Goal: Find specific page/section: Find specific page/section

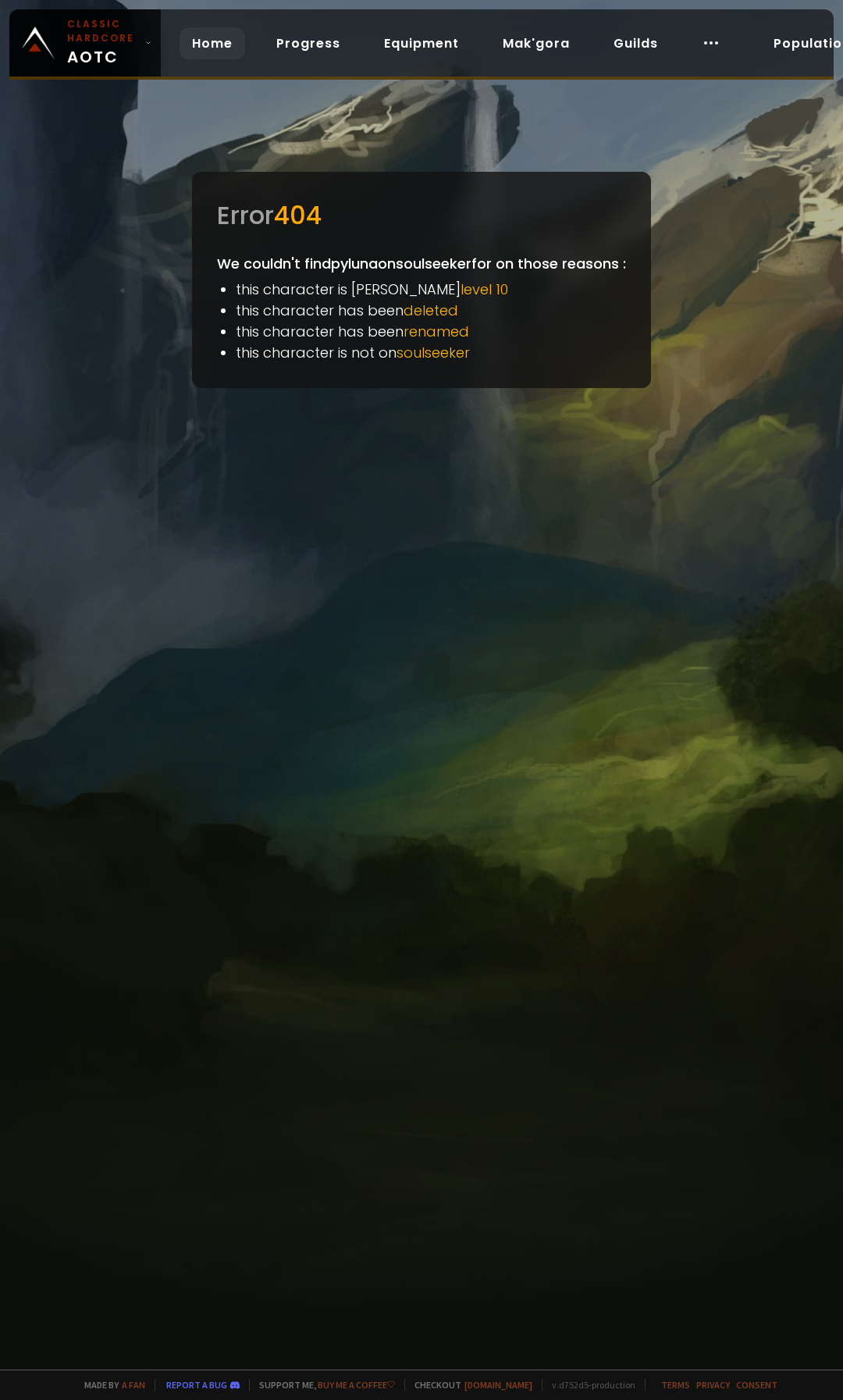
click at [200, 38] on link "Home" at bounding box center [212, 44] width 65 height 32
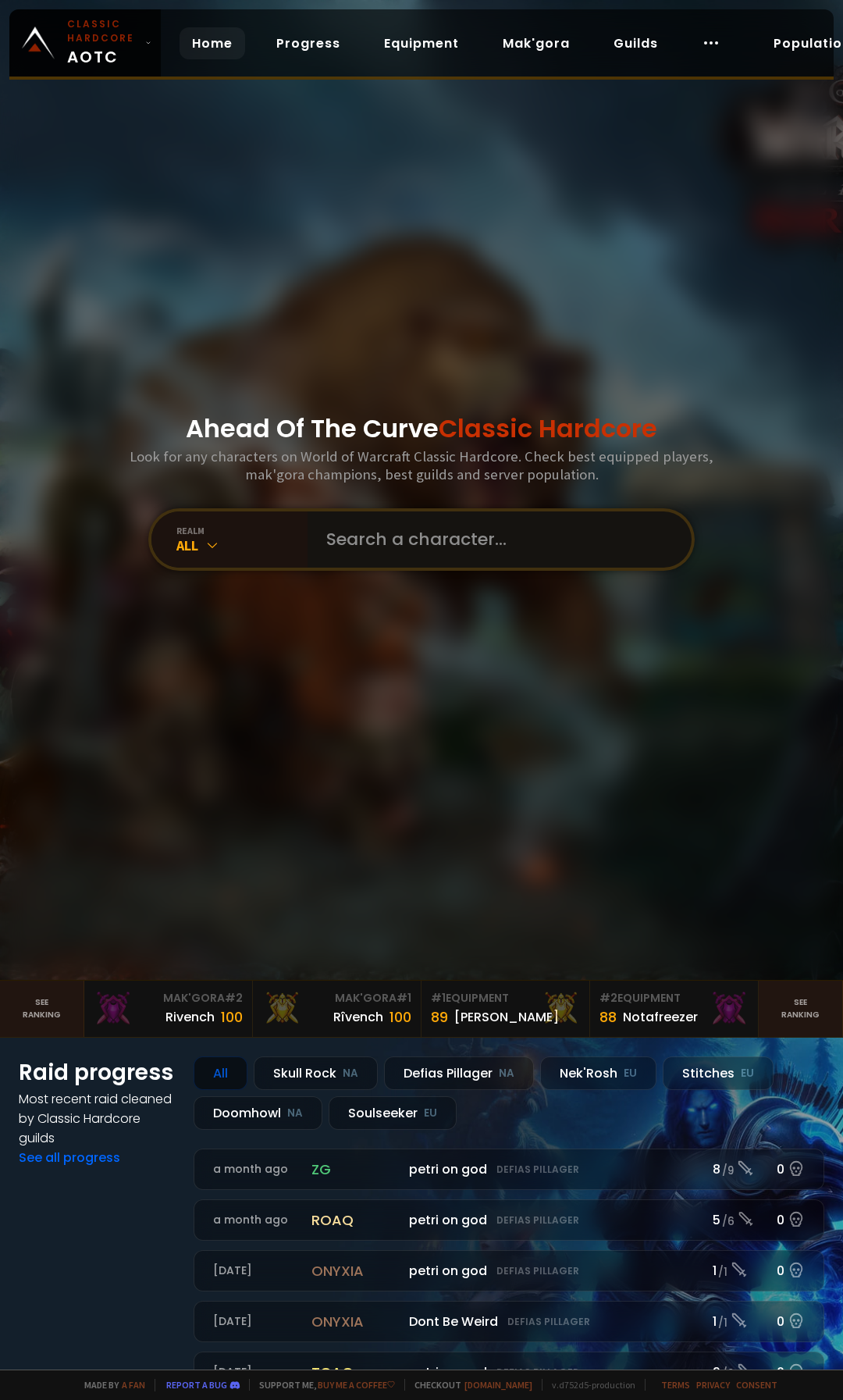
click at [477, 531] on input "text" at bounding box center [495, 540] width 356 height 56
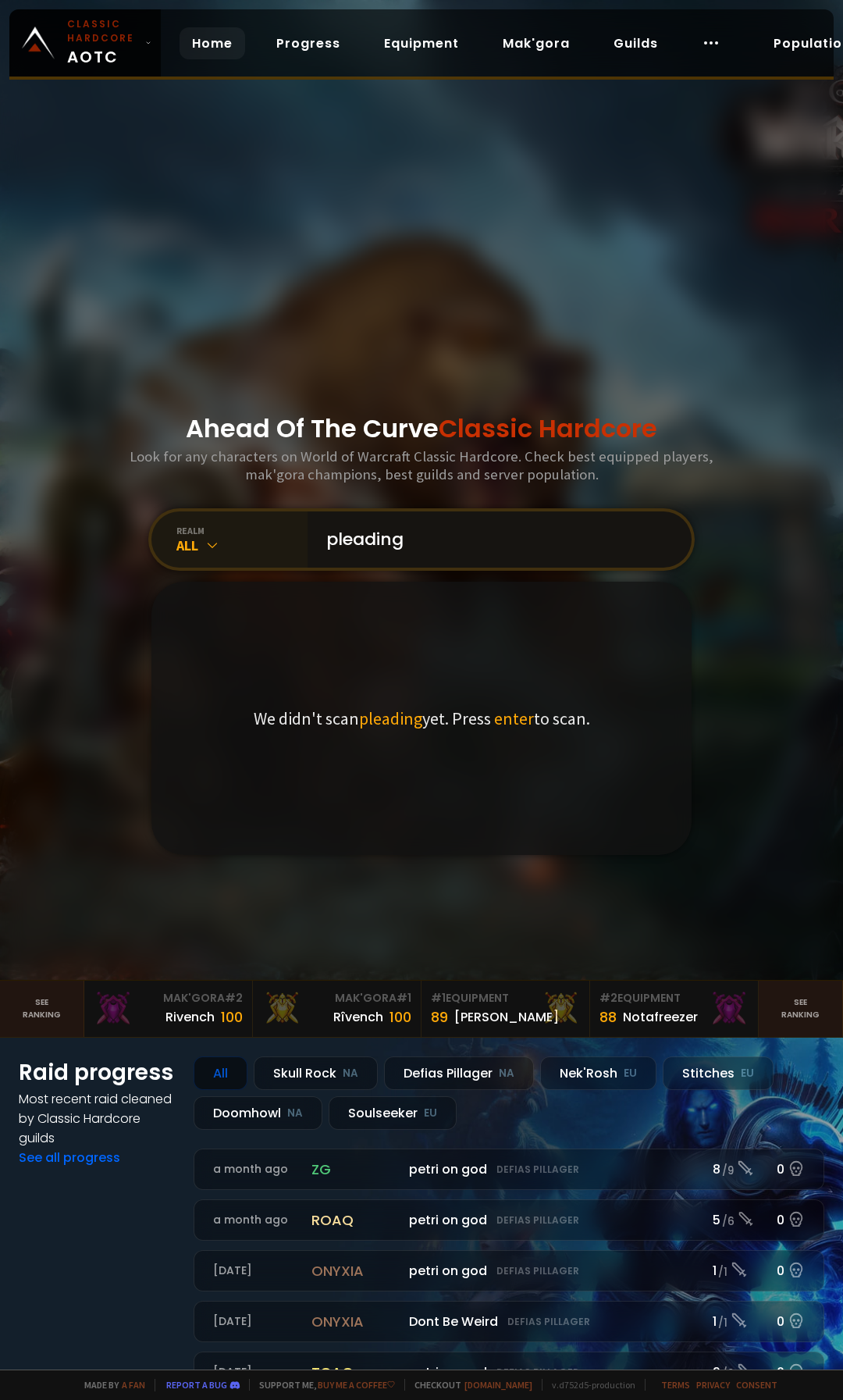
type input "pleading"
click at [197, 549] on div "All" at bounding box center [242, 546] width 131 height 18
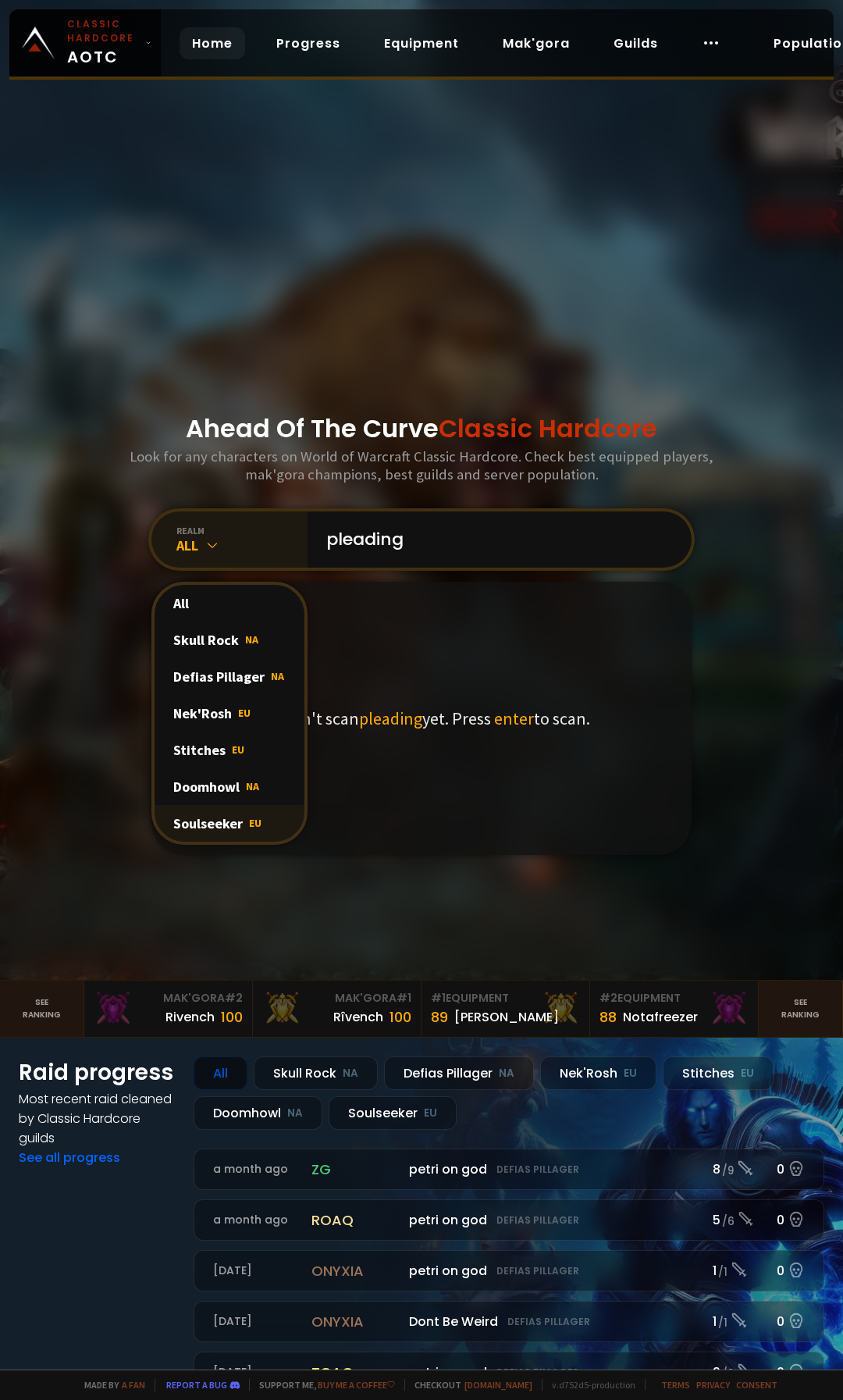
click at [225, 814] on div "Soulseeker EU" at bounding box center [230, 823] width 150 height 37
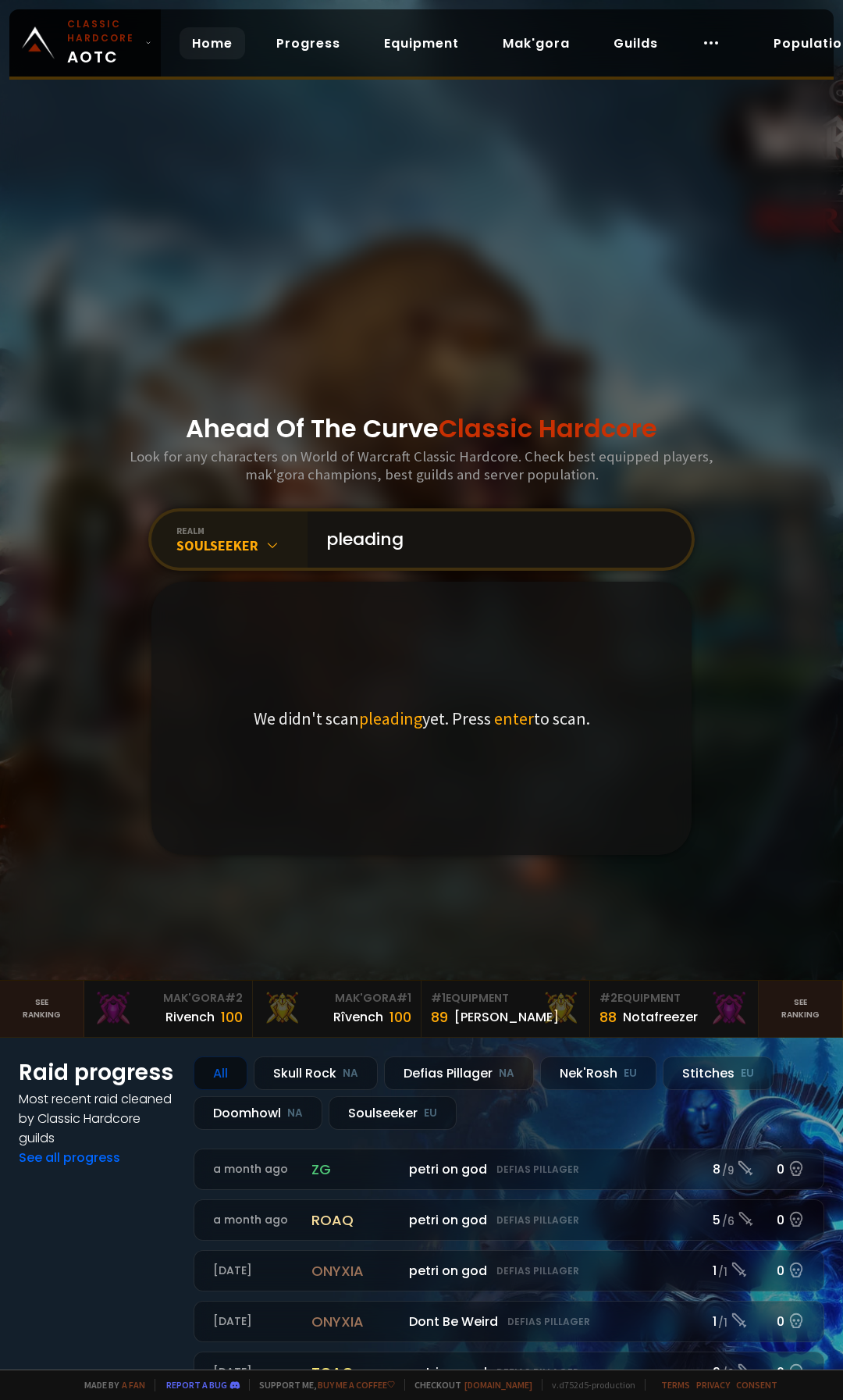
click at [430, 542] on input "pleading" at bounding box center [495, 540] width 356 height 56
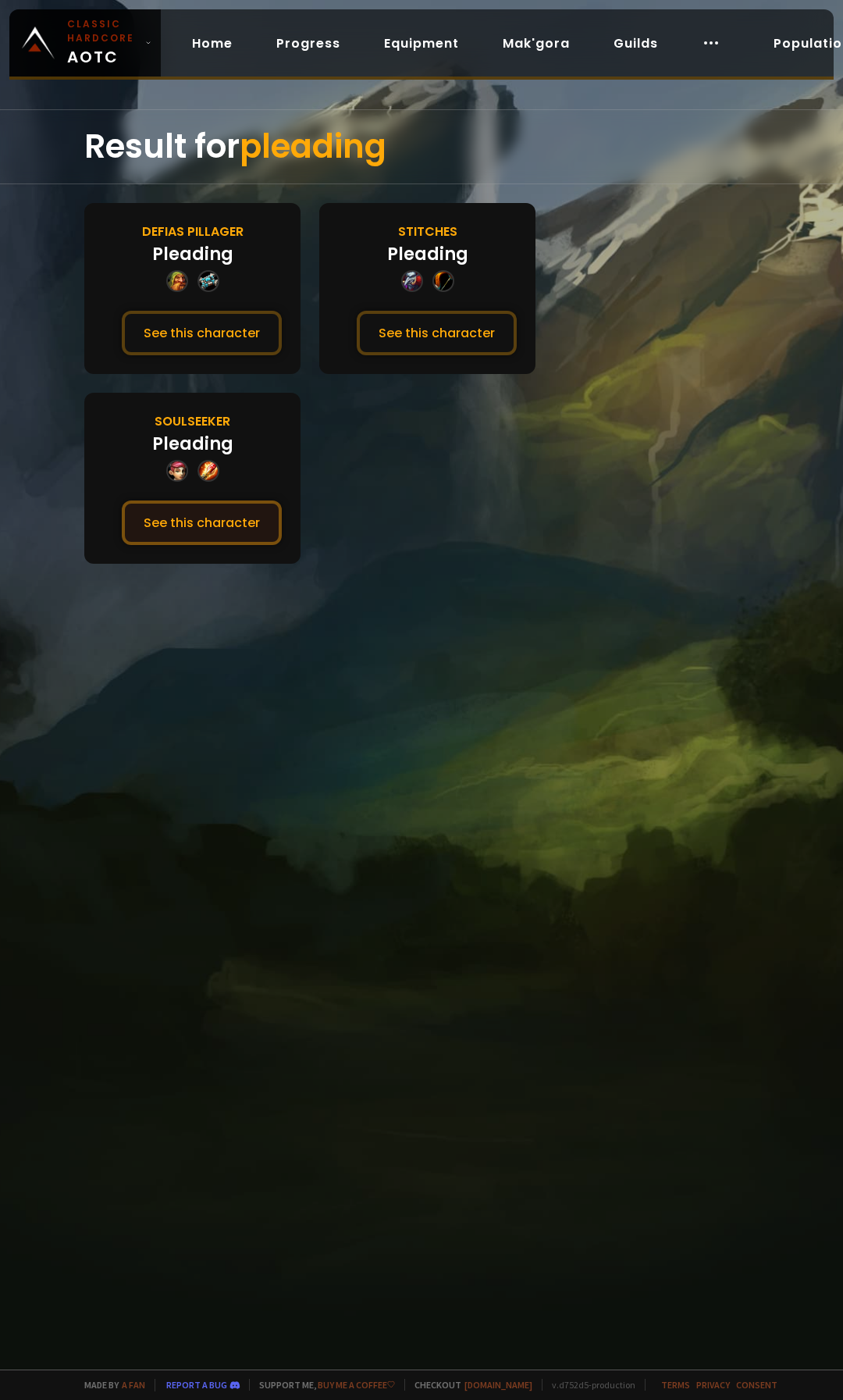
click at [208, 527] on button "See this character" at bounding box center [201, 523] width 160 height 45
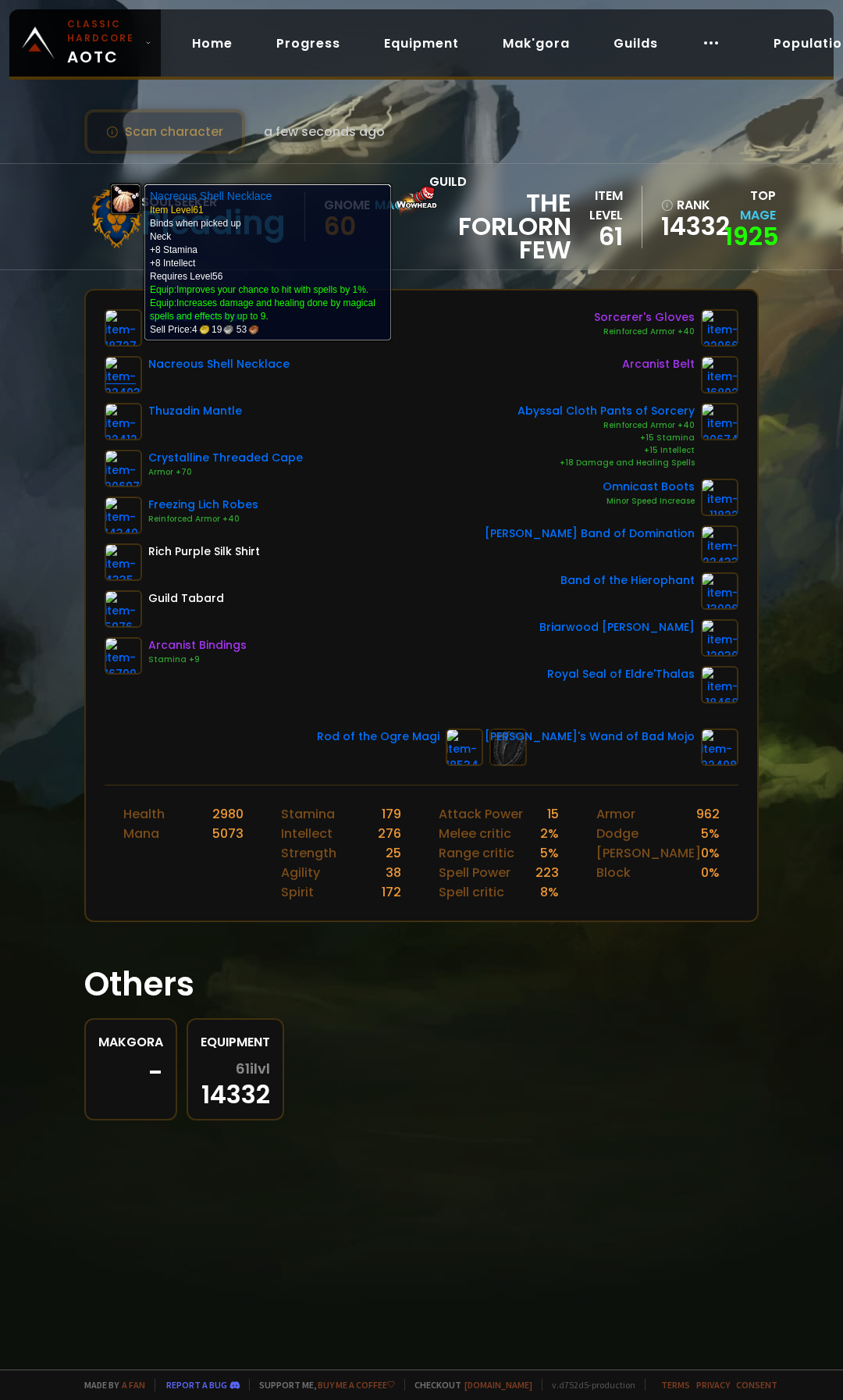
click at [135, 375] on img at bounding box center [123, 375] width 38 height 38
